Goal: Information Seeking & Learning: Learn about a topic

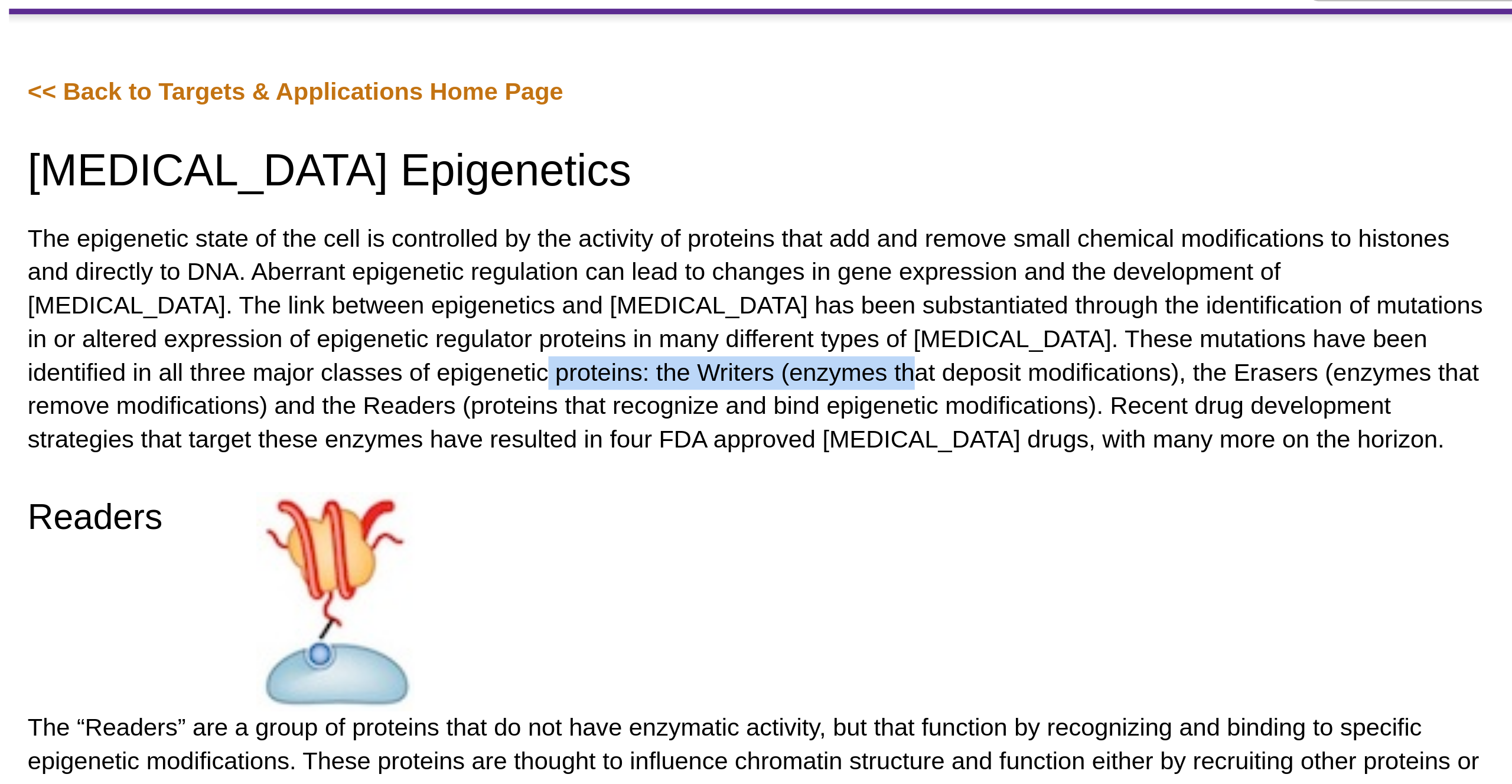
drag, startPoint x: 549, startPoint y: 174, endPoint x: 655, endPoint y: 175, distance: 106.0
click at [655, 175] on p "The epigenetic state of the cell is controlled by the activity of proteins that…" at bounding box center [690, 163] width 463 height 74
copy p "enzymes that deposit modifications"
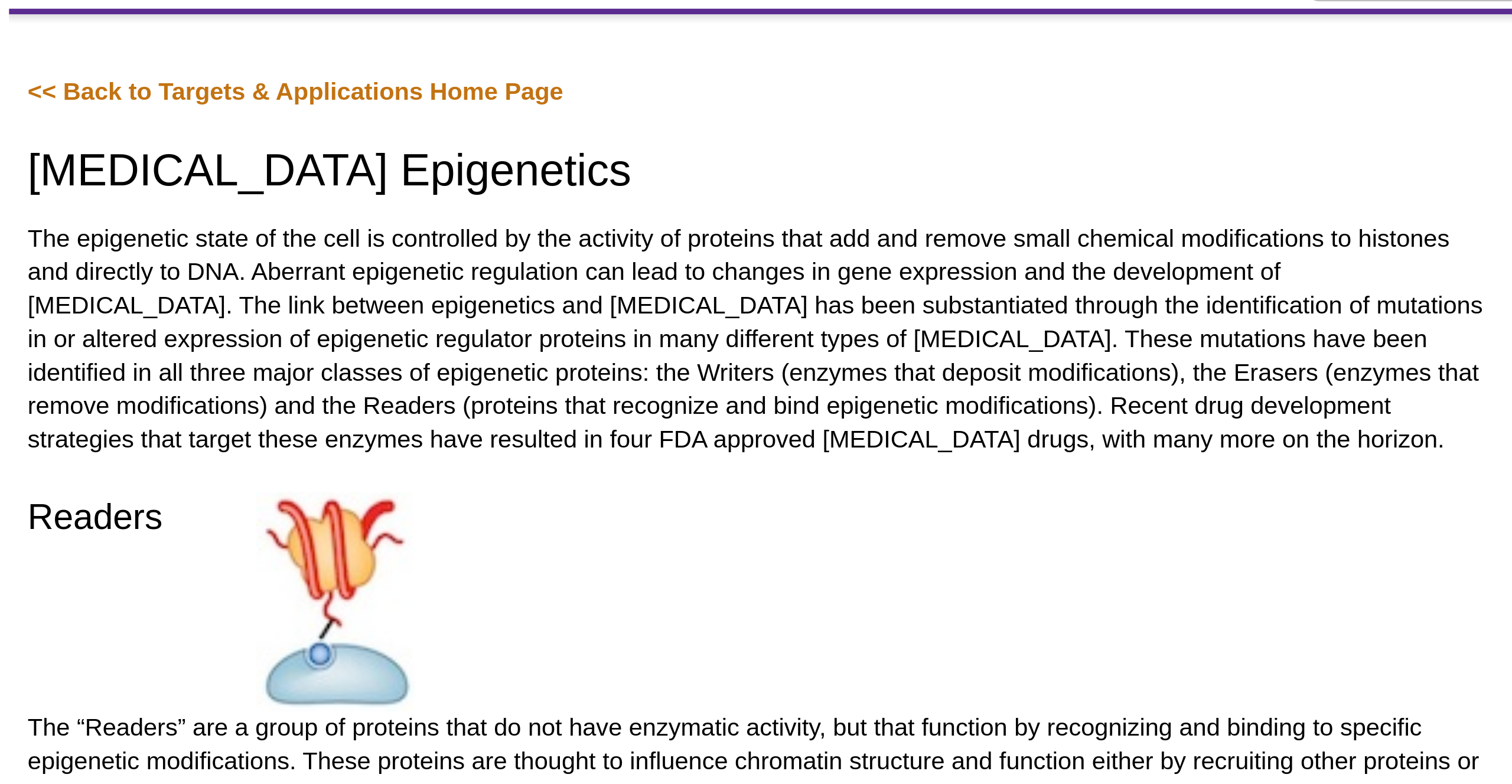
click at [710, 174] on p "The epigenetic state of the cell is controlled by the activity of proteins that…" at bounding box center [690, 163] width 463 height 74
drag, startPoint x: 707, startPoint y: 174, endPoint x: 828, endPoint y: 172, distance: 121.0
click at [828, 172] on p "The epigenetic state of the cell is controlled by the activity of proteins that…" at bounding box center [690, 163] width 463 height 74
copy p "enzymes that remove modifications"
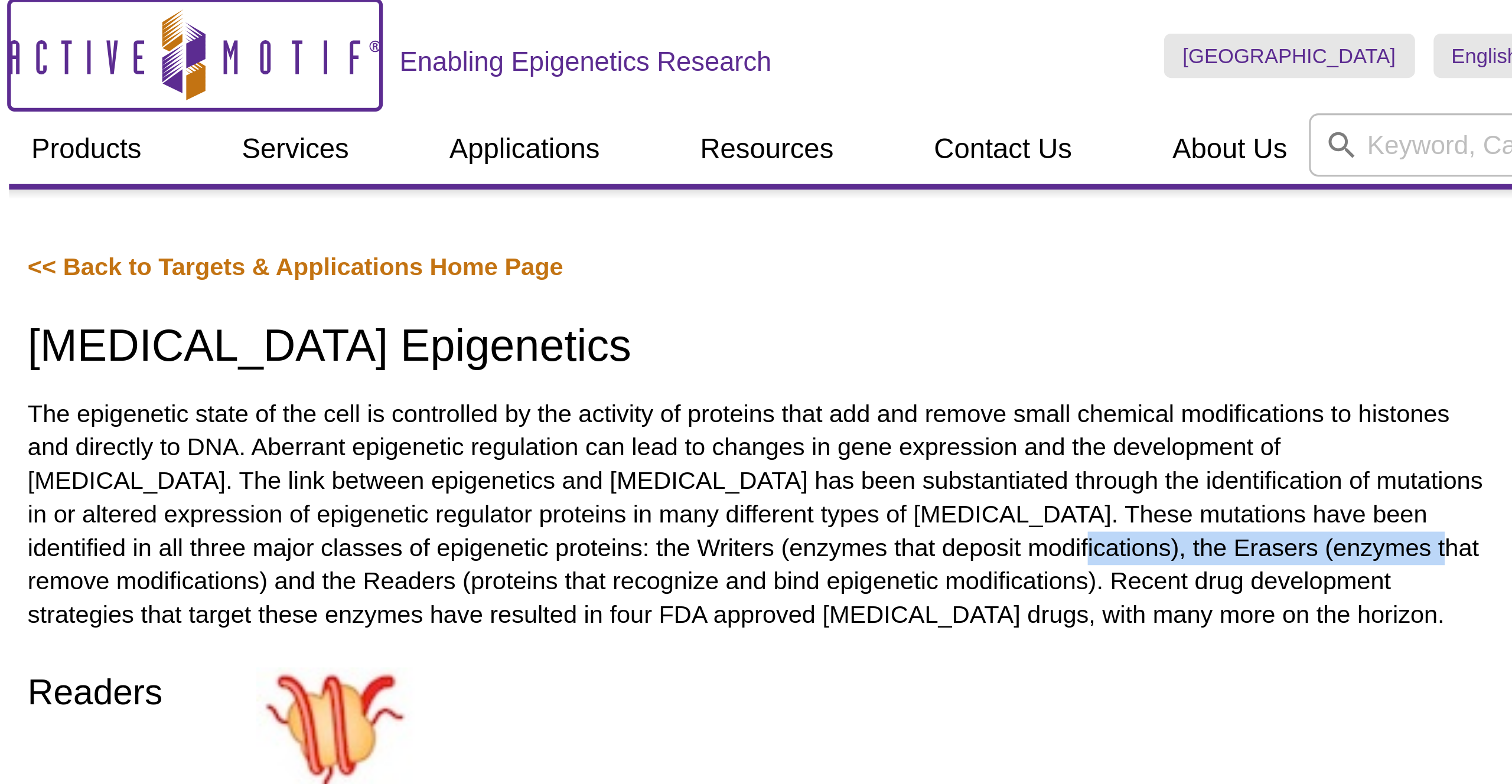
copy p "enzymes that remove modifications"
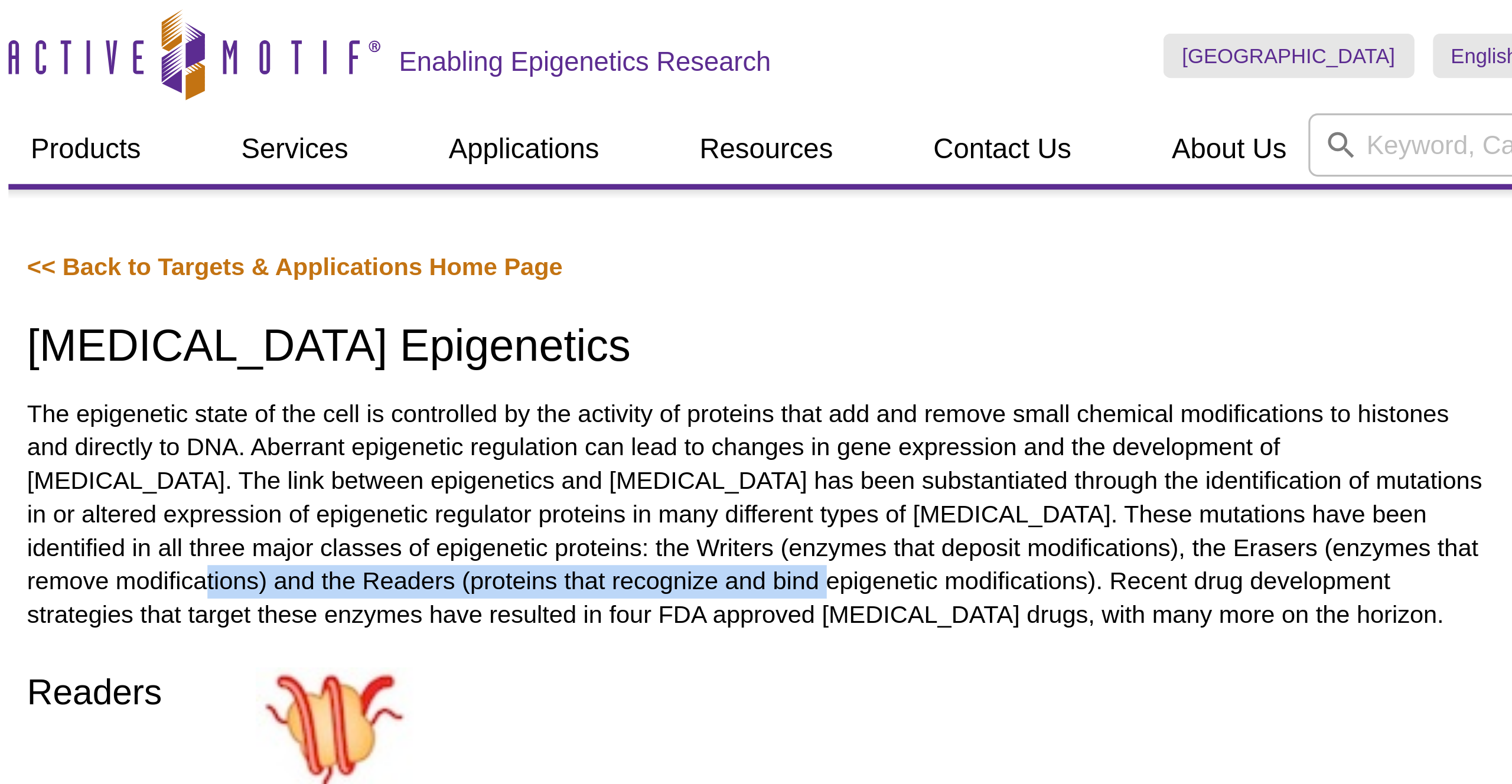
drag, startPoint x: 463, startPoint y: 184, endPoint x: 657, endPoint y: 182, distance: 194.0
click at [657, 182] on p "The epigenetic state of the cell is controlled by the activity of proteins that…" at bounding box center [690, 163] width 463 height 74
copy p "proteins that recognize and bind epigenetic modifications"
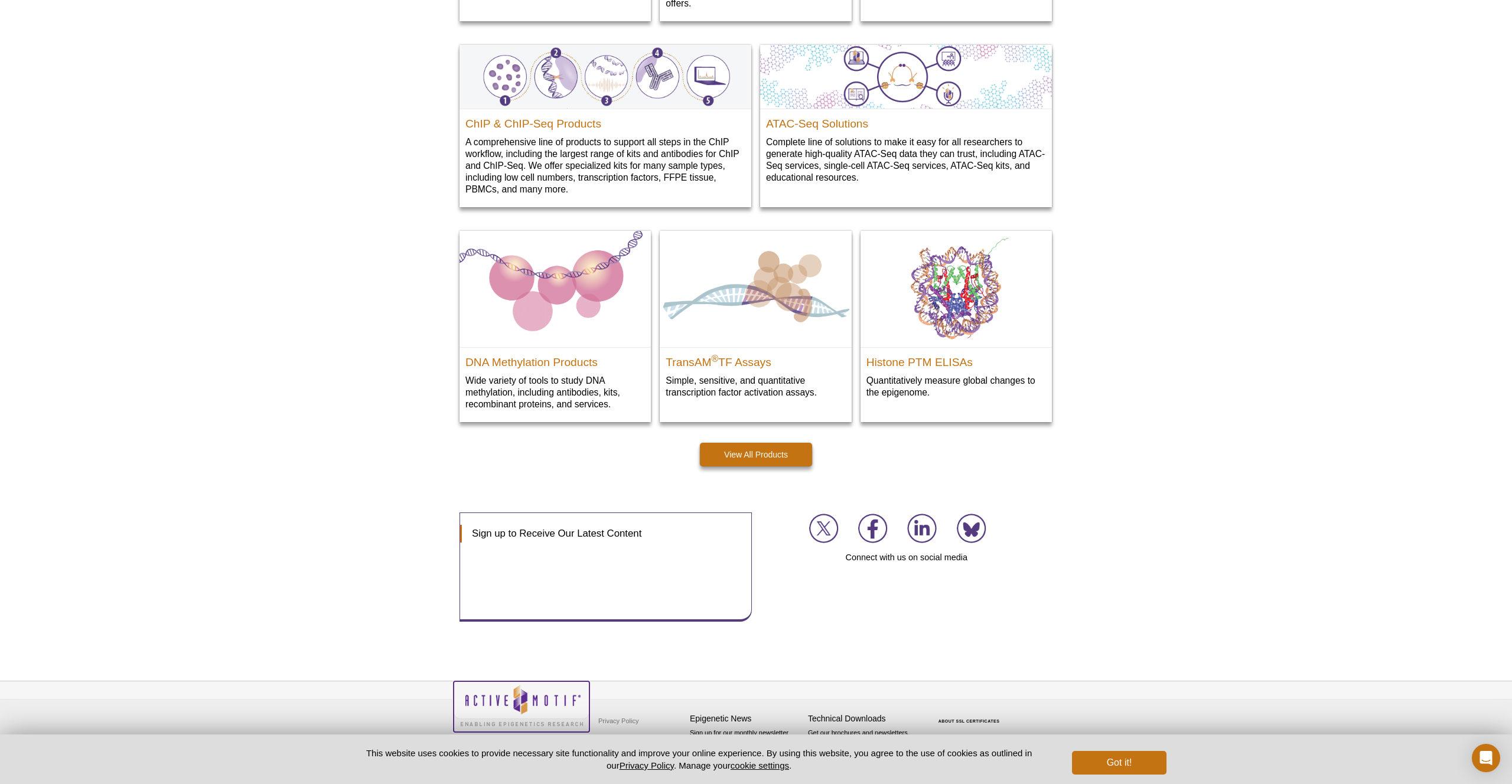
scroll to position [1446, 0]
